Goal: Check status

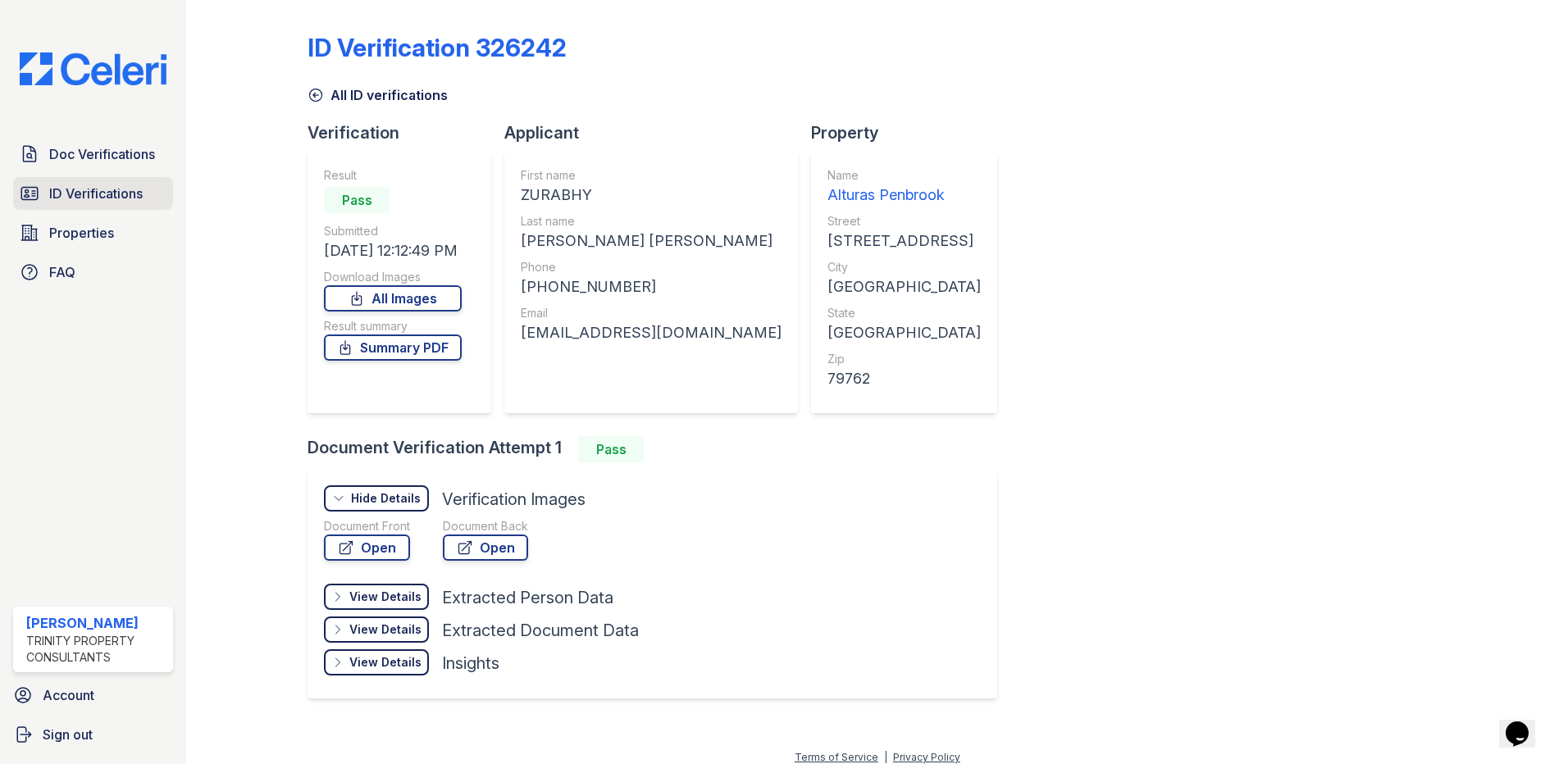
click at [41, 189] on link "ID Verifications" at bounding box center [93, 193] width 160 height 33
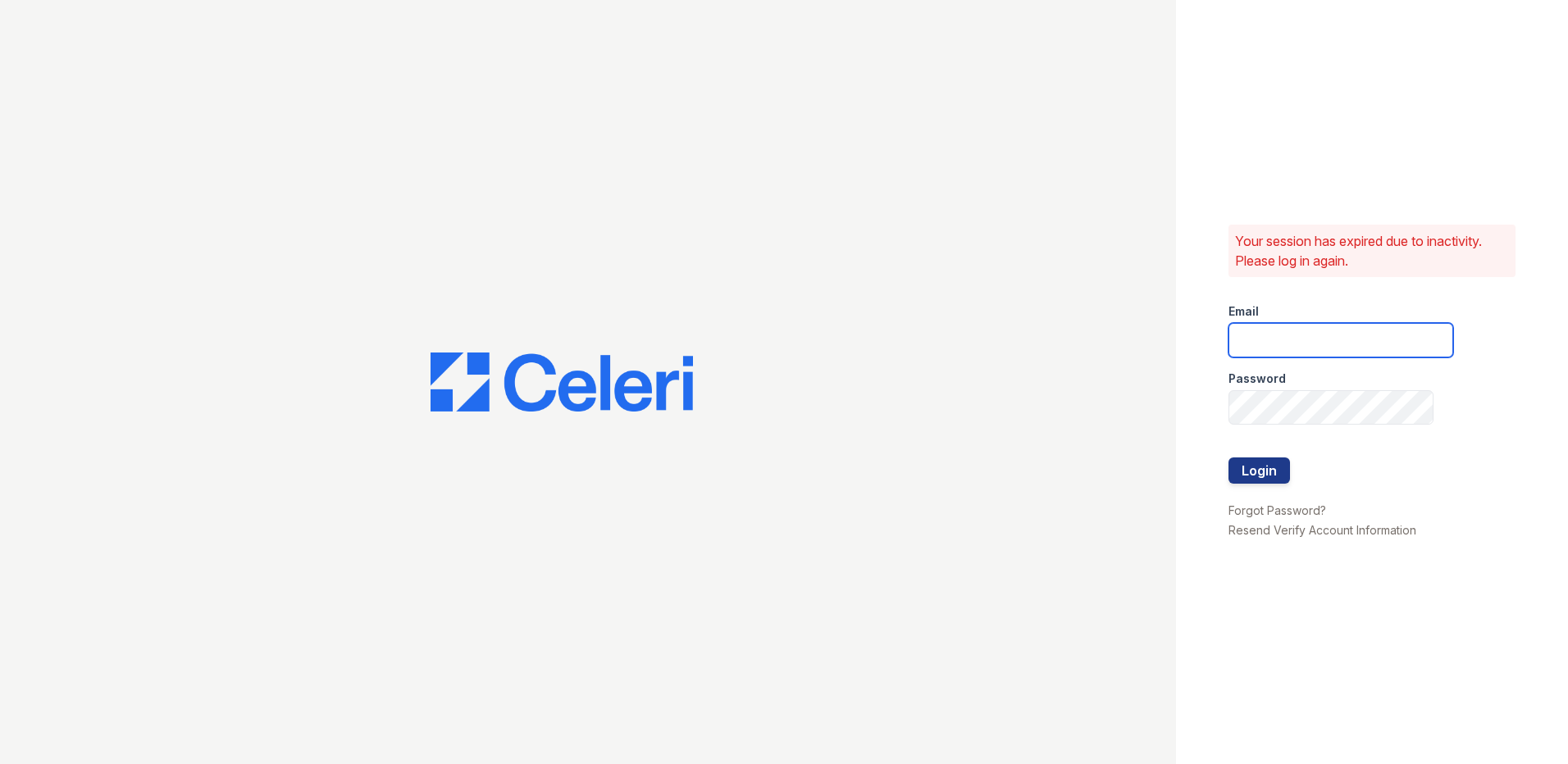
type input "[EMAIL_ADDRESS][DOMAIN_NAME]"
click at [1263, 472] on button "Login" at bounding box center [1258, 470] width 61 height 26
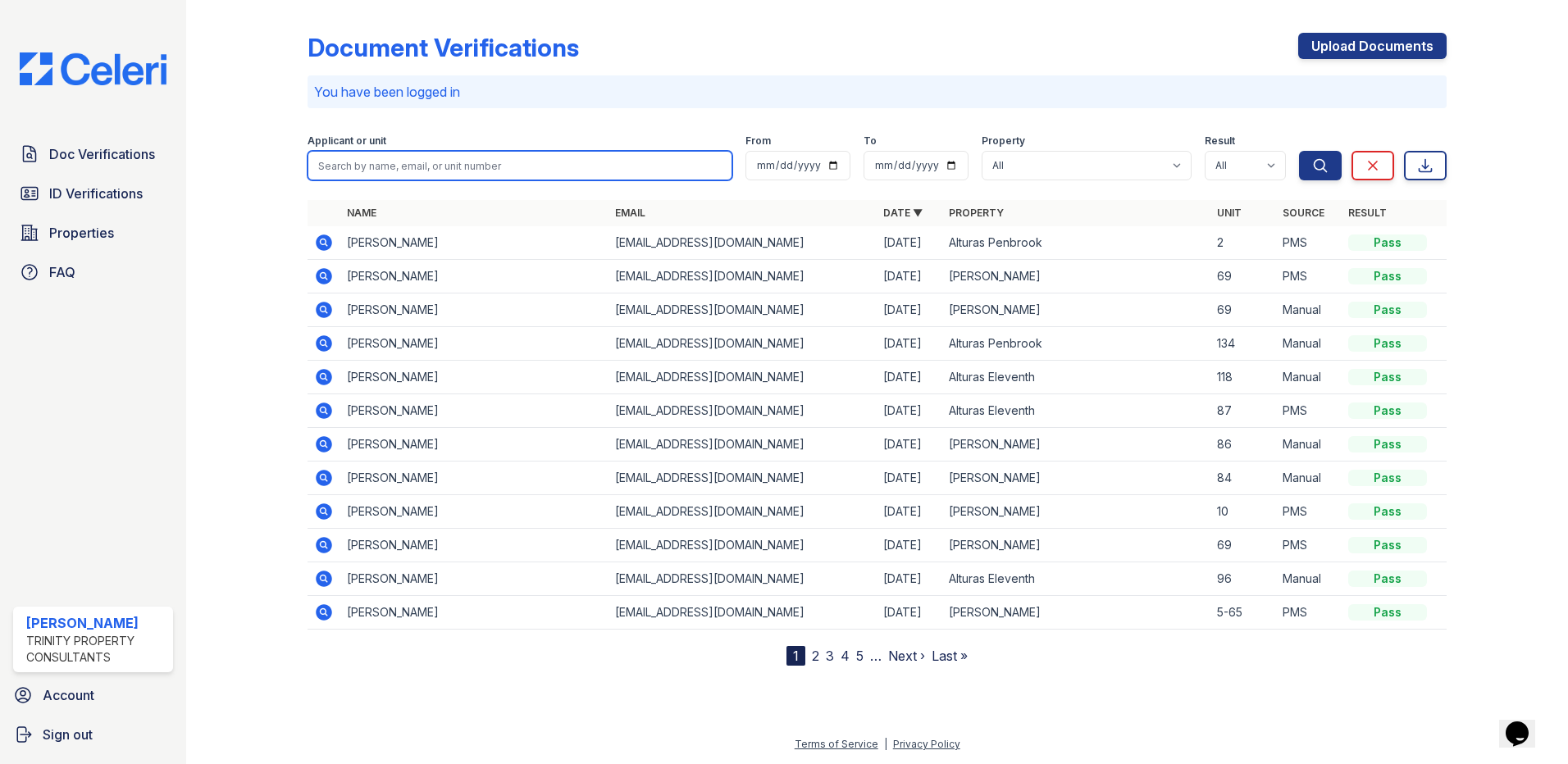
click at [413, 163] on input "search" at bounding box center [520, 165] width 425 height 29
type input "Abel"
click at [1346, 160] on div "Search Clear Export" at bounding box center [1373, 153] width 148 height 53
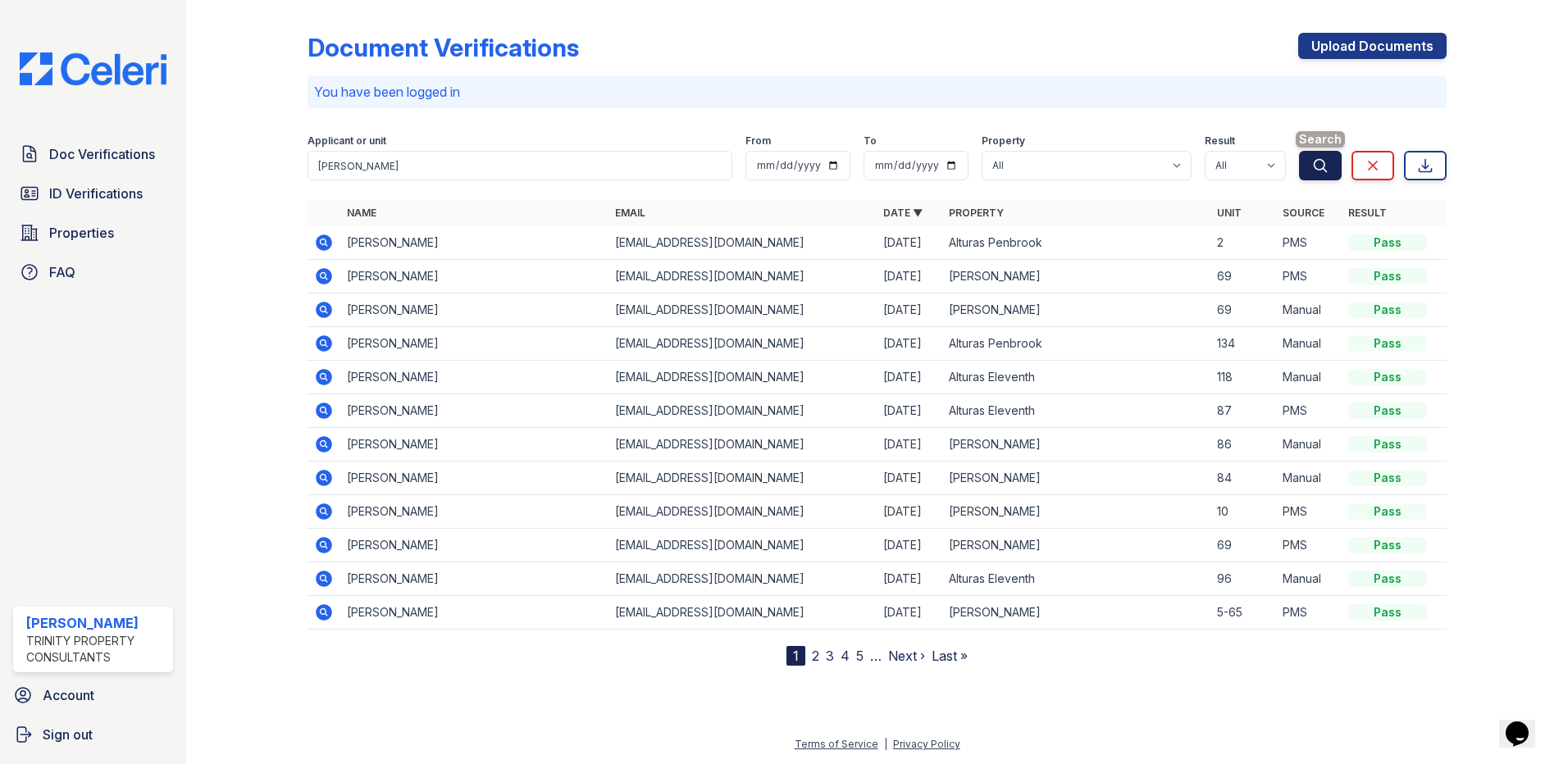
click at [1331, 164] on button "Search" at bounding box center [1320, 165] width 43 height 29
